Goal: Check status: Check status

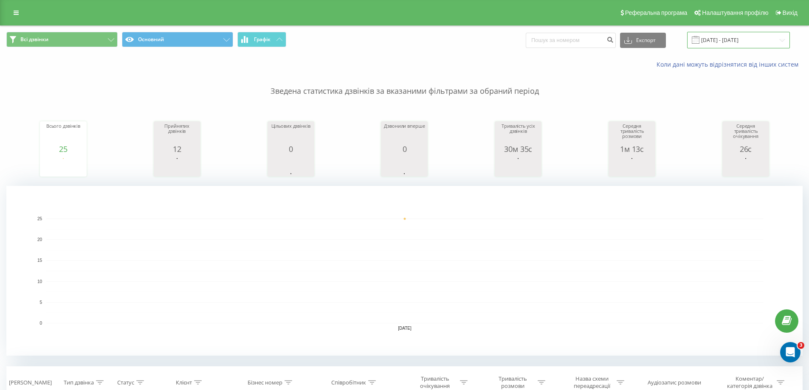
click at [723, 40] on input "[DATE] - [DATE]" at bounding box center [738, 40] width 103 height 17
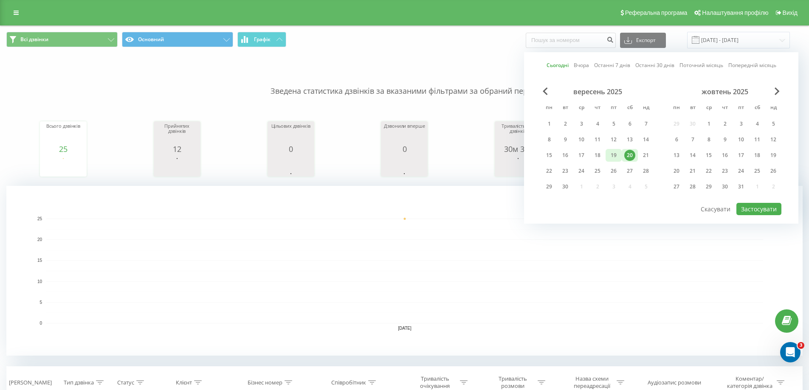
click at [616, 155] on div "19" at bounding box center [613, 155] width 11 height 11
click at [747, 213] on button "Застосувати" at bounding box center [758, 209] width 45 height 12
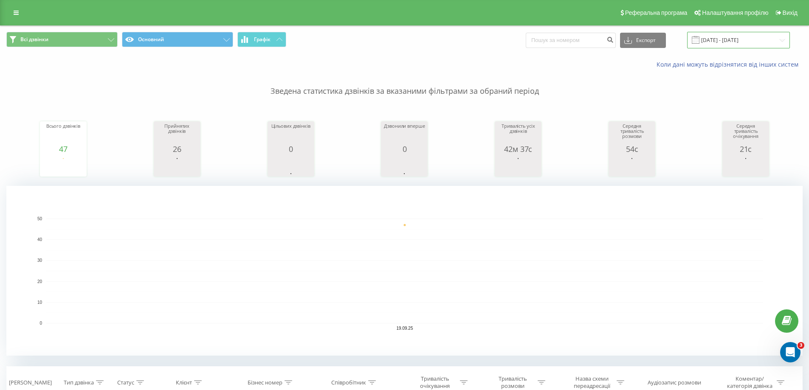
click at [715, 42] on input "[DATE] - [DATE]" at bounding box center [738, 40] width 103 height 17
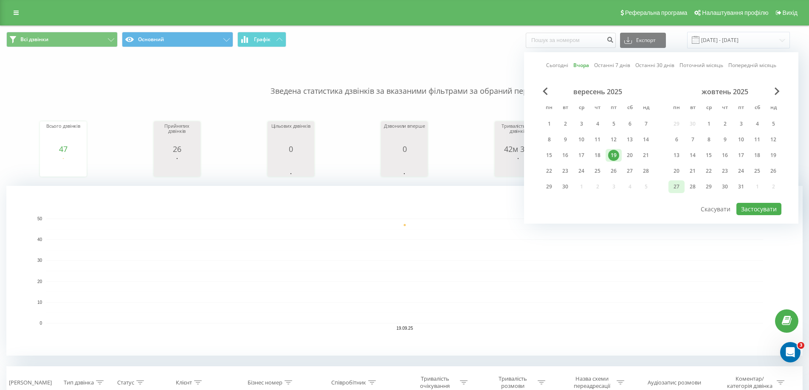
drag, startPoint x: 627, startPoint y: 154, endPoint x: 681, endPoint y: 181, distance: 60.4
click at [628, 154] on div "20" at bounding box center [629, 155] width 11 height 11
click at [745, 207] on button "Застосувати" at bounding box center [758, 209] width 45 height 12
type input "[DATE] - [DATE]"
